Goal: Information Seeking & Learning: Learn about a topic

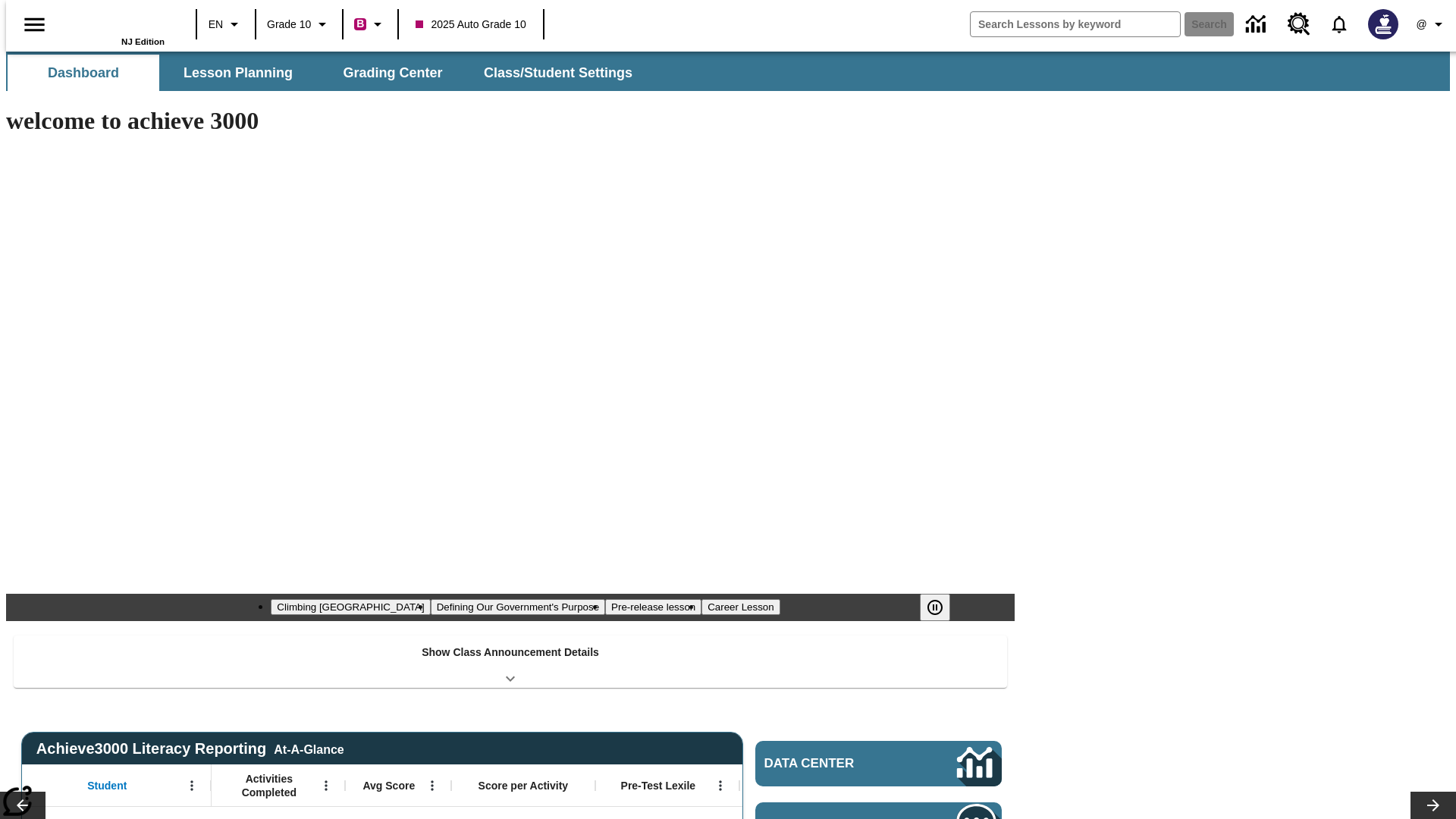
type input "-1"
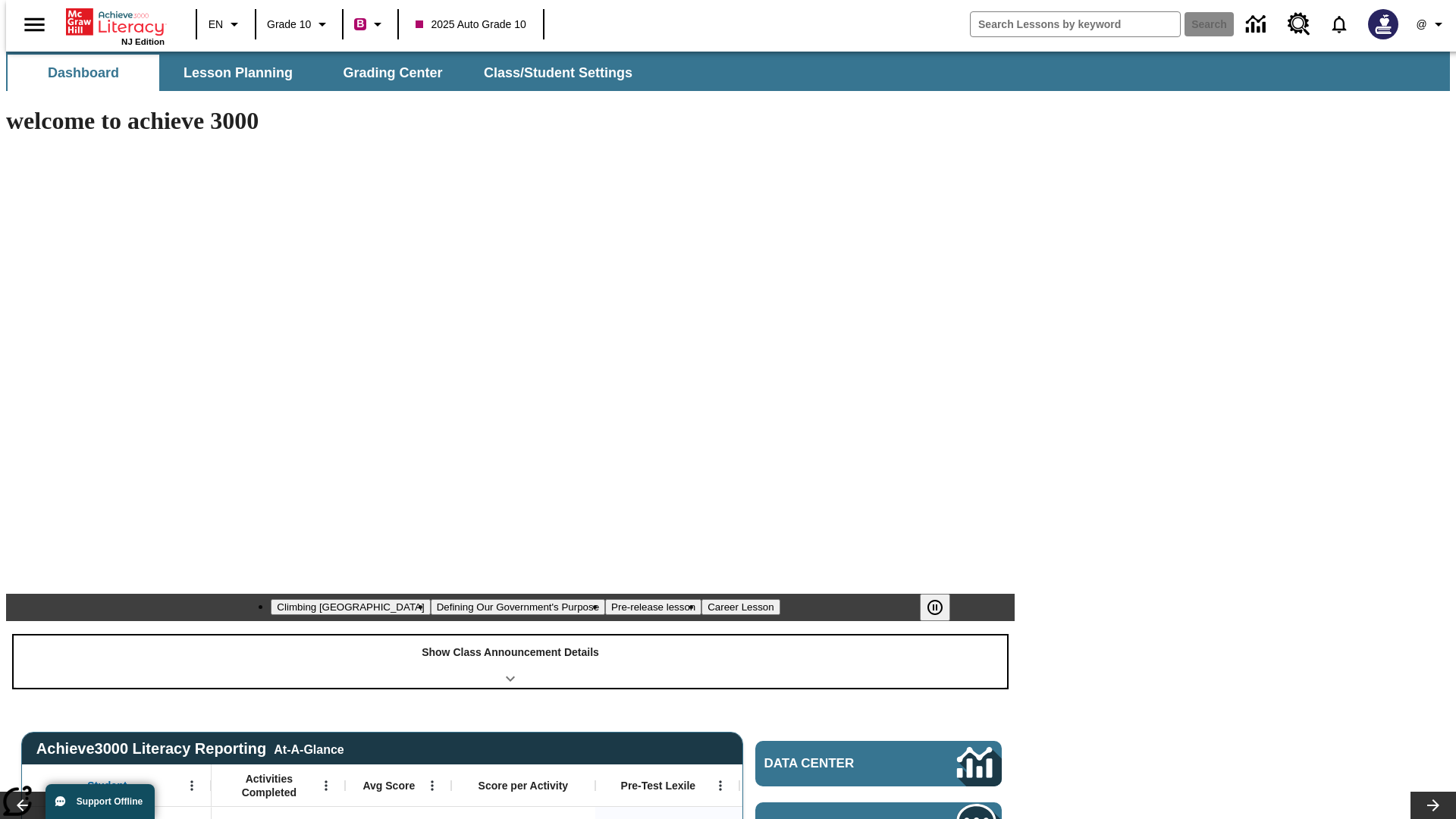
click at [510, 635] on div "Show Class Announcement Details" at bounding box center [510, 661] width 994 height 52
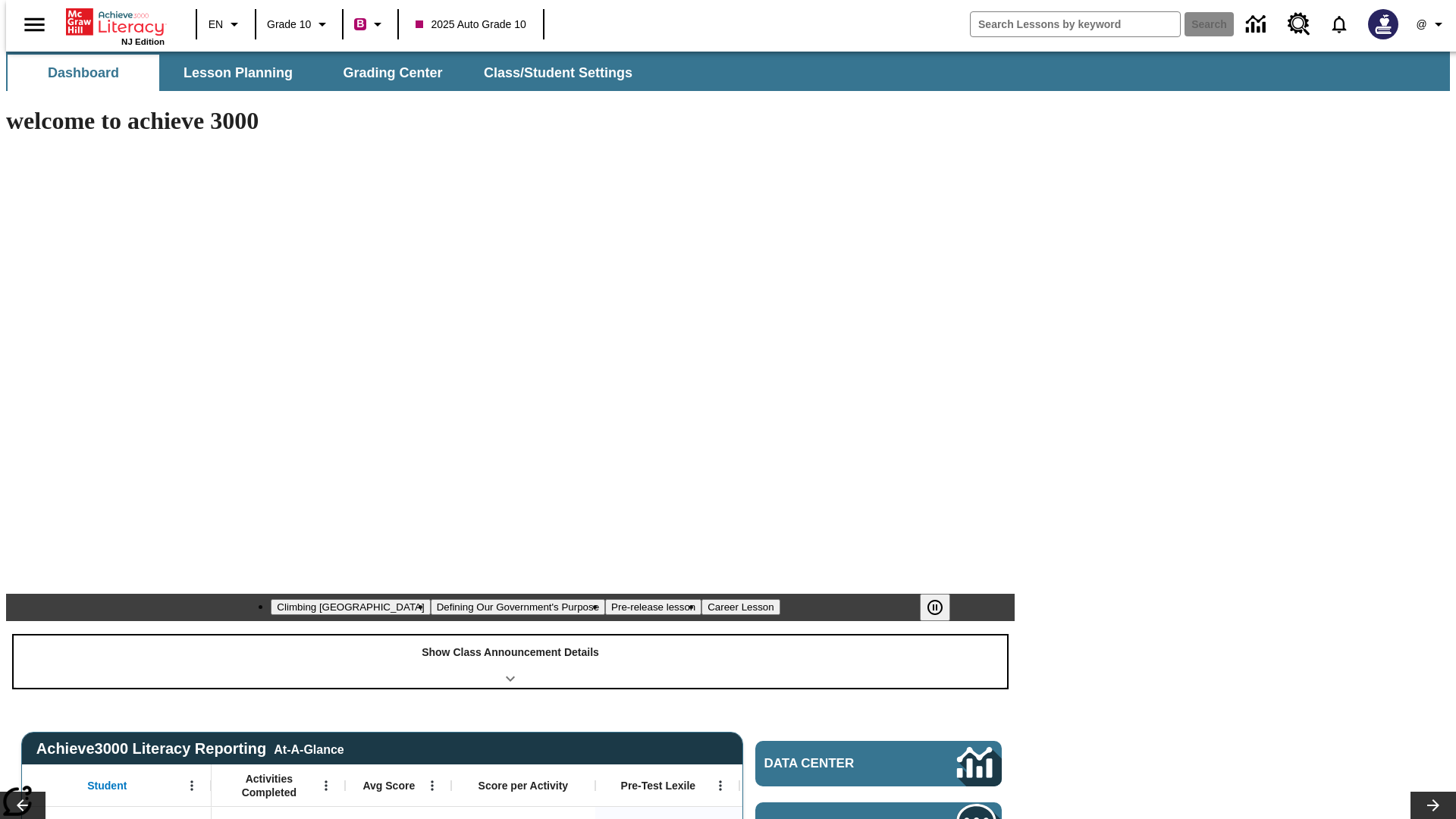
click at [510, 635] on div "Show Class Announcement Details" at bounding box center [510, 661] width 994 height 52
